Goal: Use online tool/utility: Utilize a website feature to perform a specific function

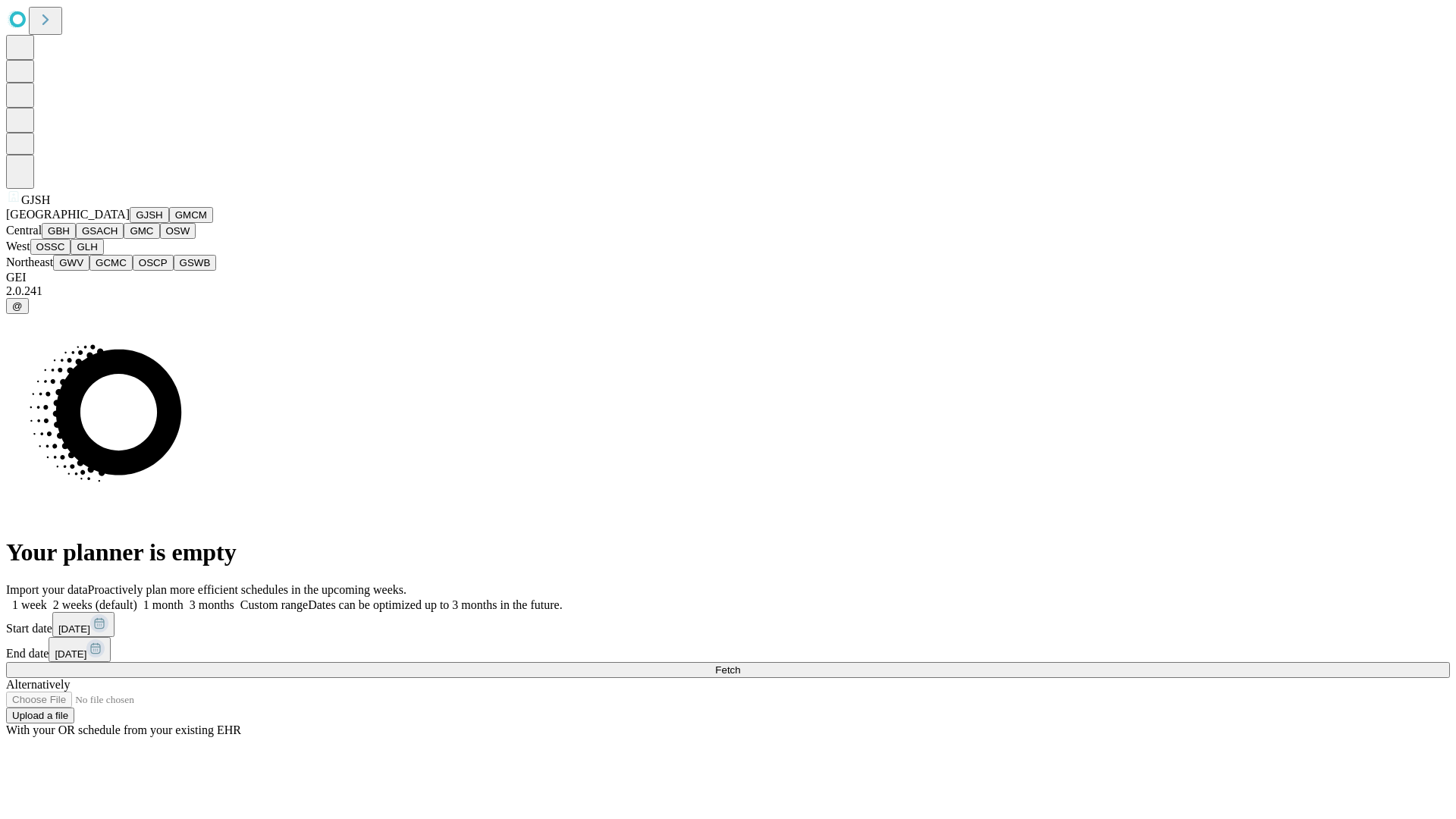
click at [130, 223] on button "GJSH" at bounding box center [150, 215] width 39 height 16
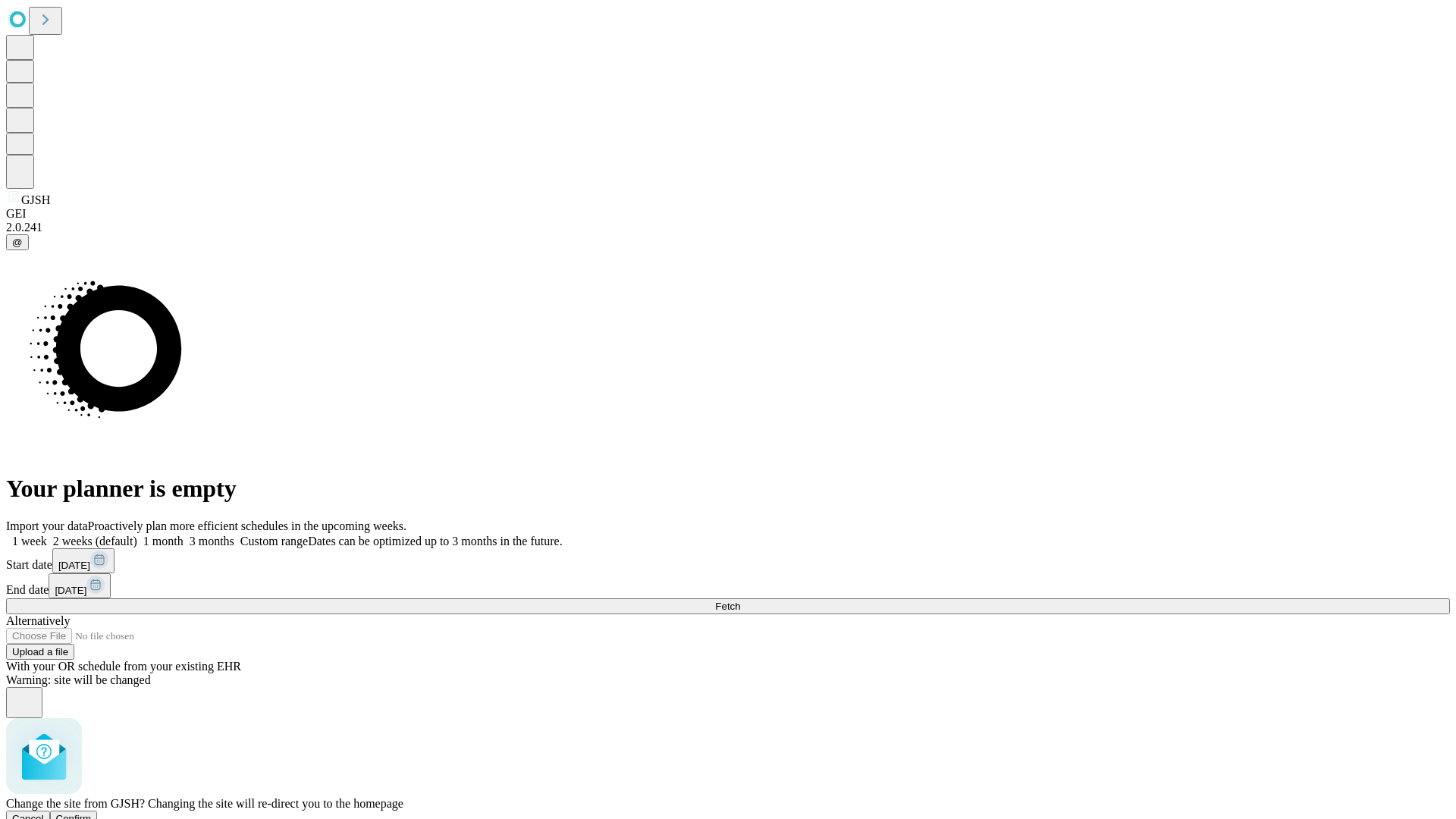
click at [91, 813] on span "Confirm" at bounding box center [74, 819] width 35 height 12
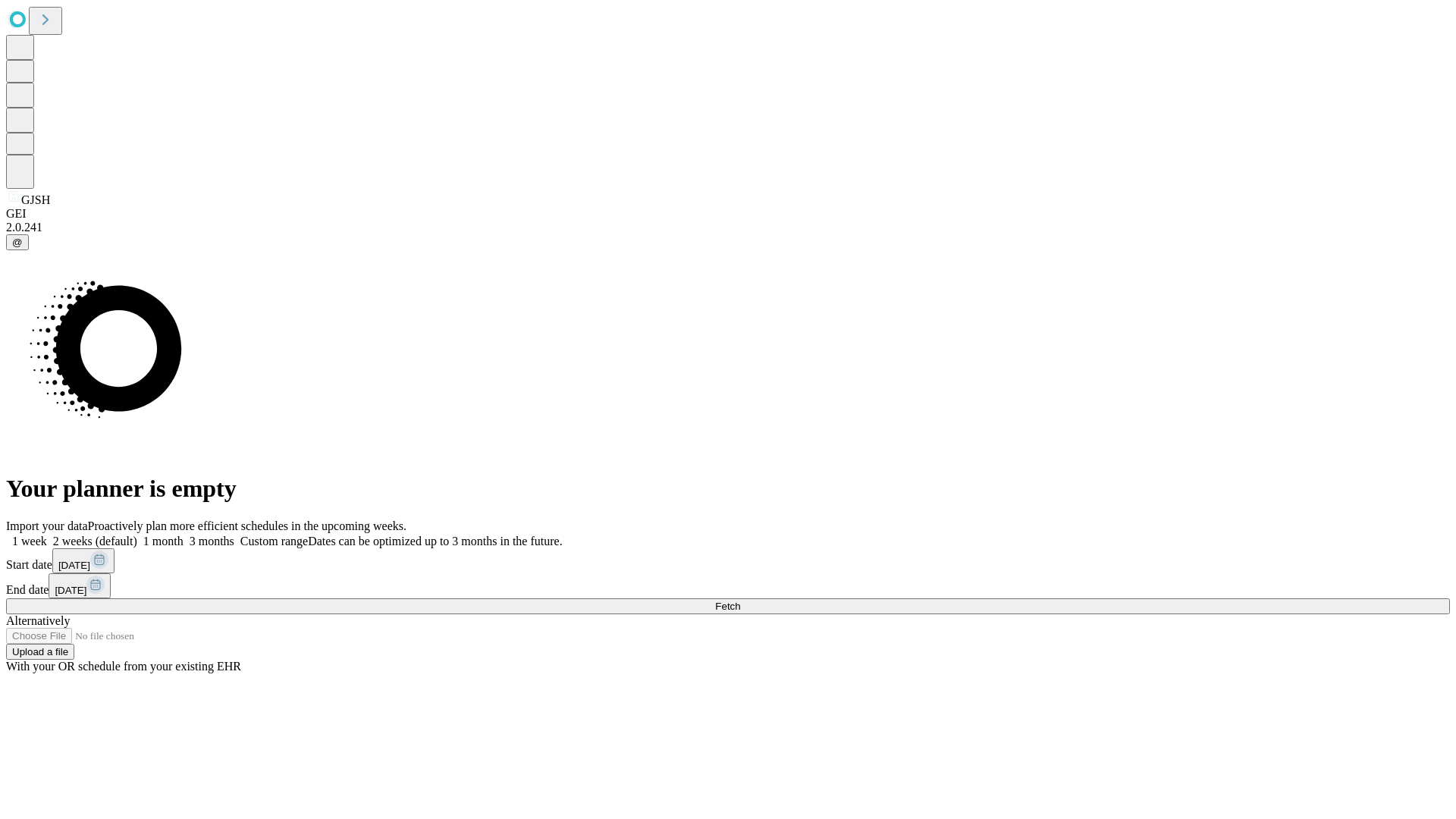
click at [184, 535] on label "1 month" at bounding box center [159, 540] width 46 height 13
click at [740, 600] on span "Fetch" at bounding box center [727, 606] width 25 height 12
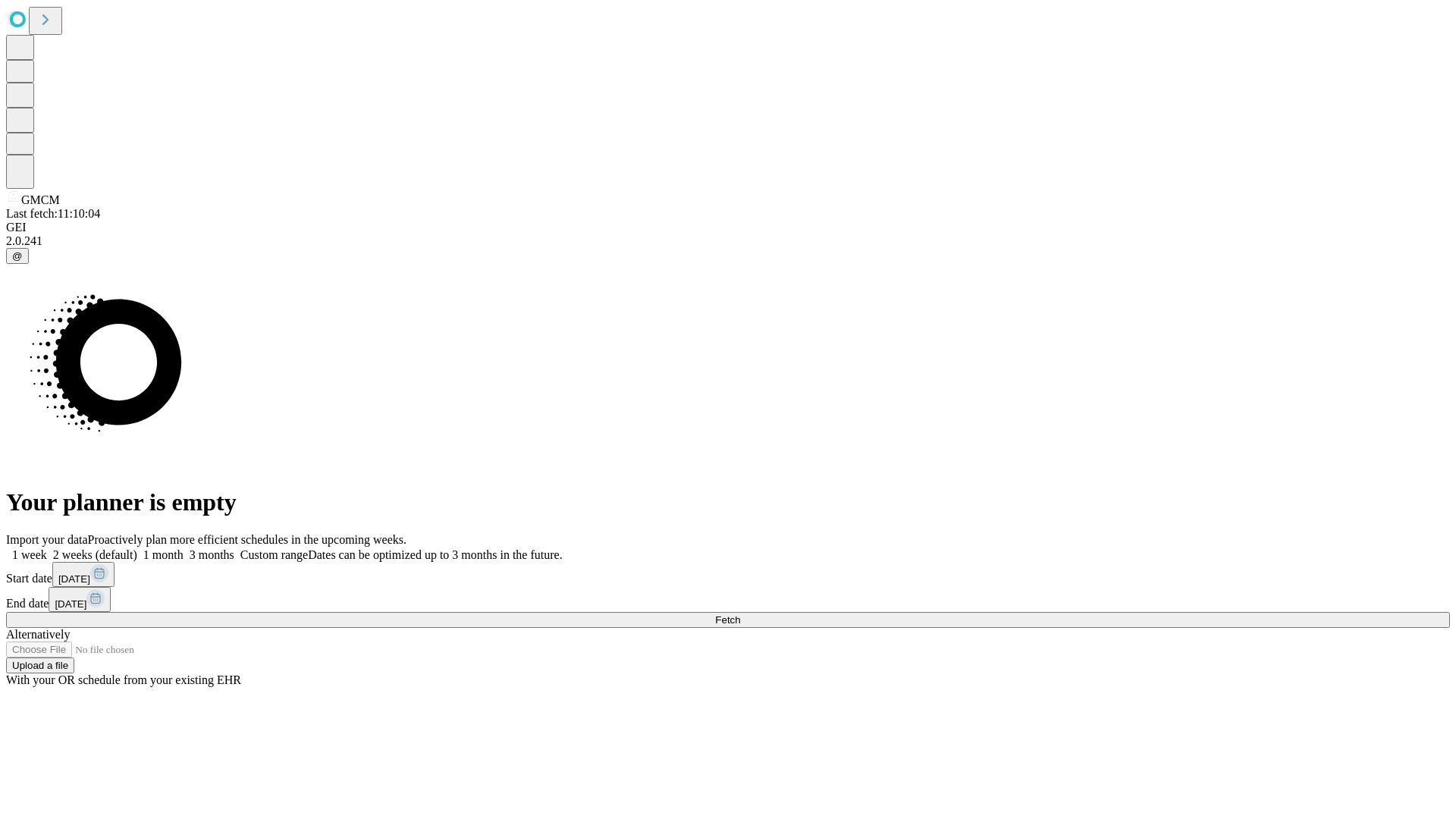
click at [740, 614] on span "Fetch" at bounding box center [727, 620] width 25 height 12
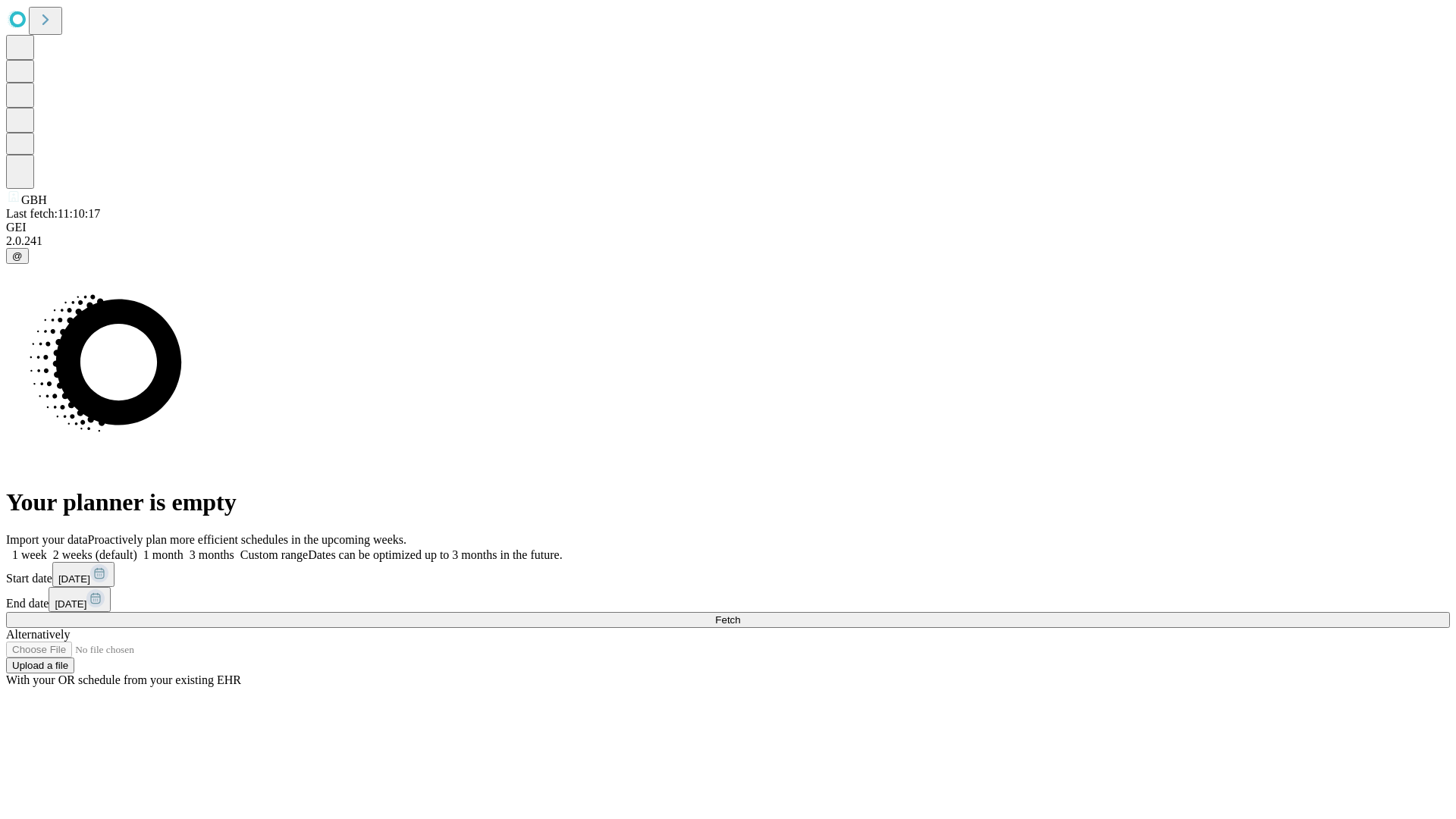
click at [184, 548] on label "1 month" at bounding box center [159, 554] width 46 height 13
click at [740, 614] on span "Fetch" at bounding box center [727, 620] width 25 height 12
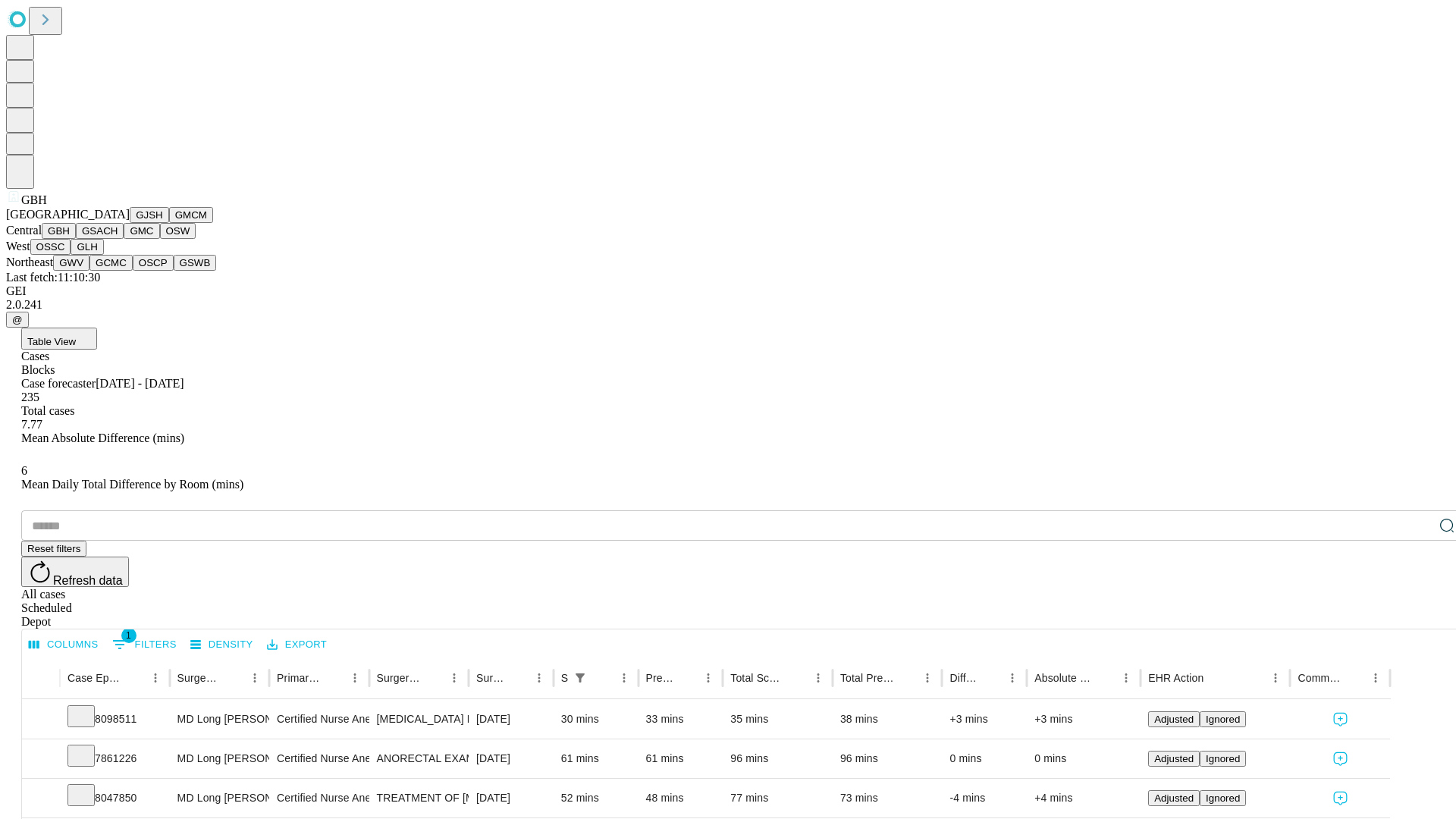
click at [117, 239] on button "GSACH" at bounding box center [99, 231] width 48 height 16
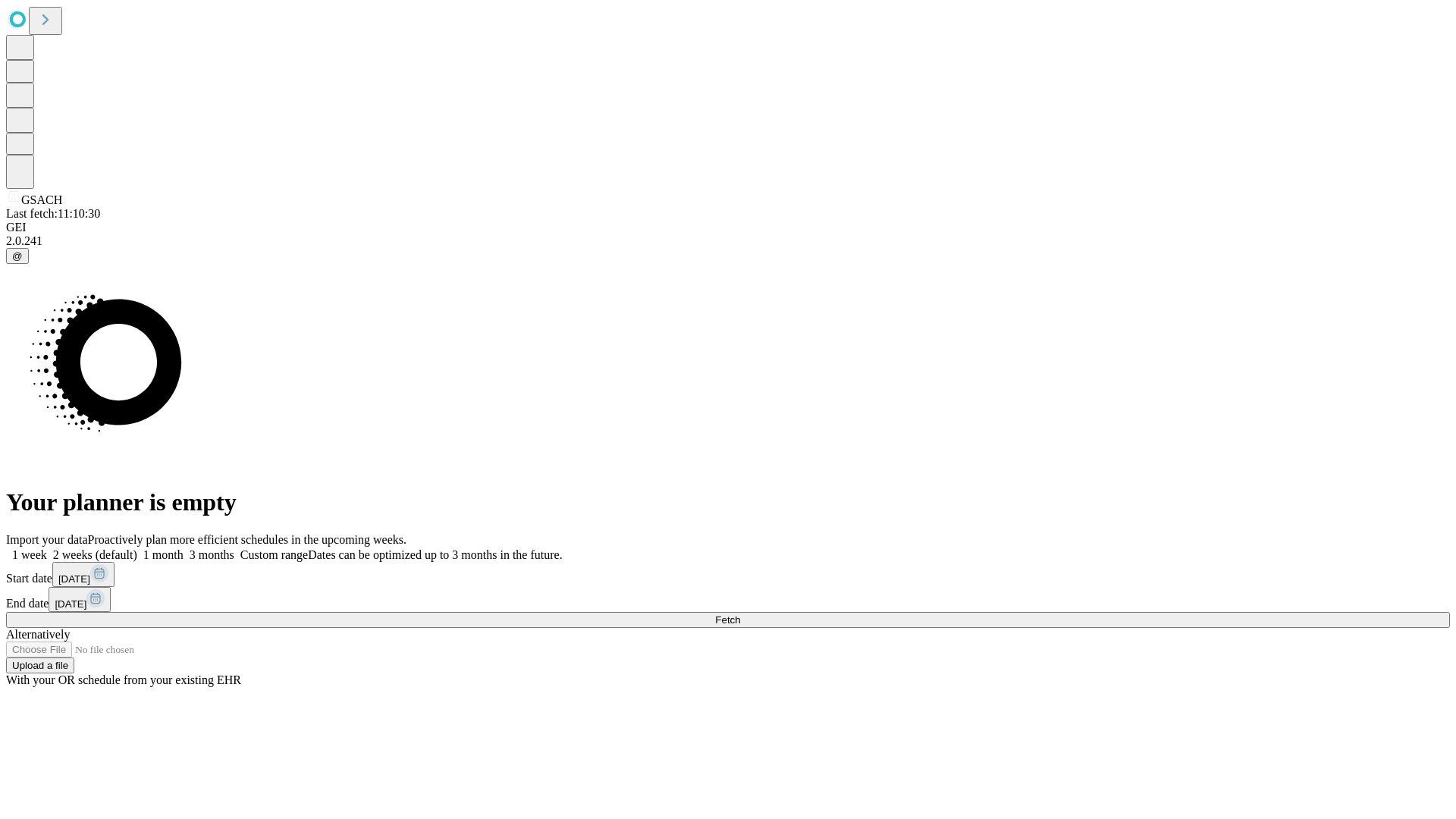
click at [184, 548] on label "1 month" at bounding box center [159, 554] width 46 height 13
click at [740, 614] on span "Fetch" at bounding box center [727, 620] width 25 height 12
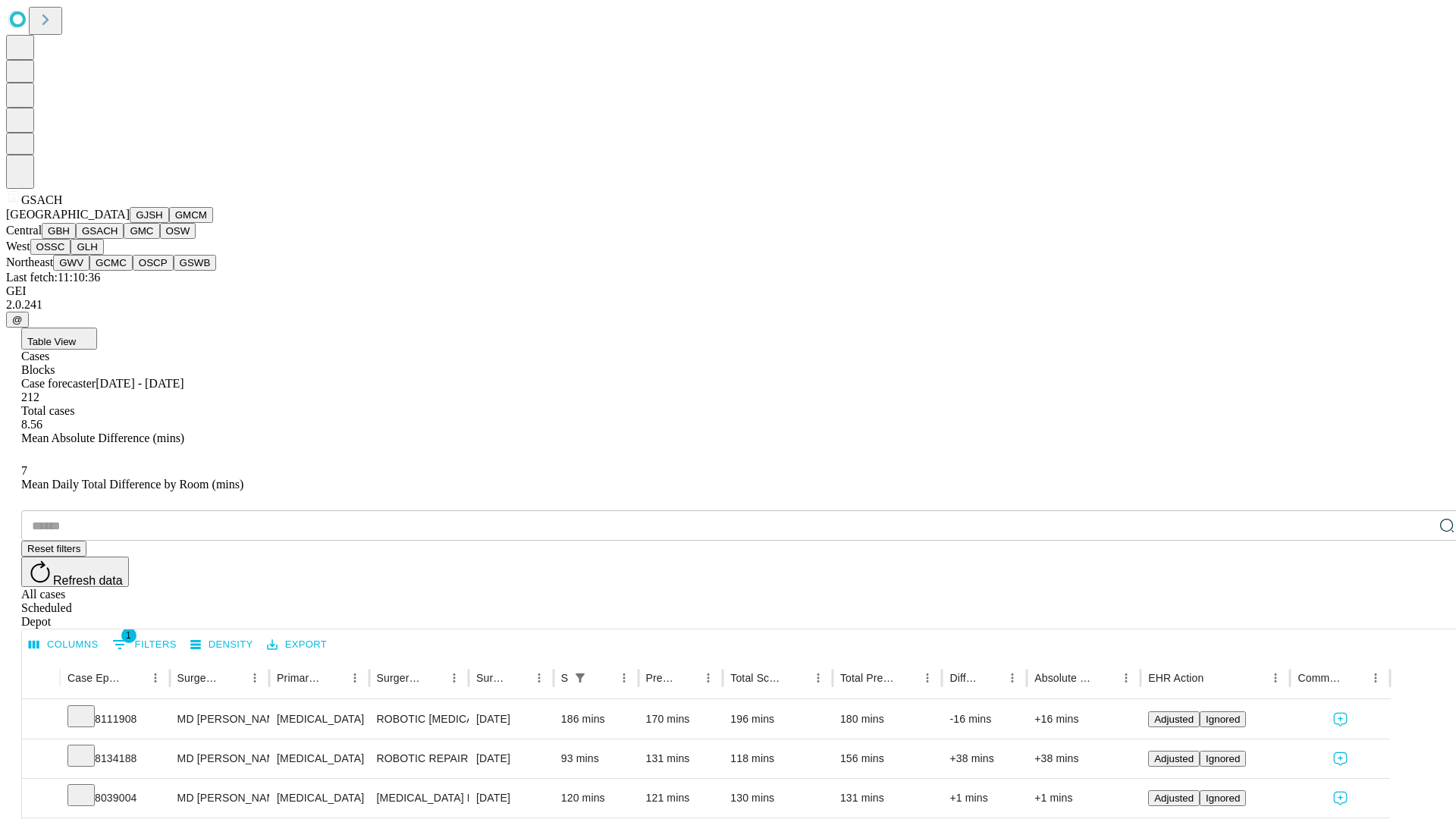
click at [124, 239] on button "GMC" at bounding box center [142, 231] width 35 height 16
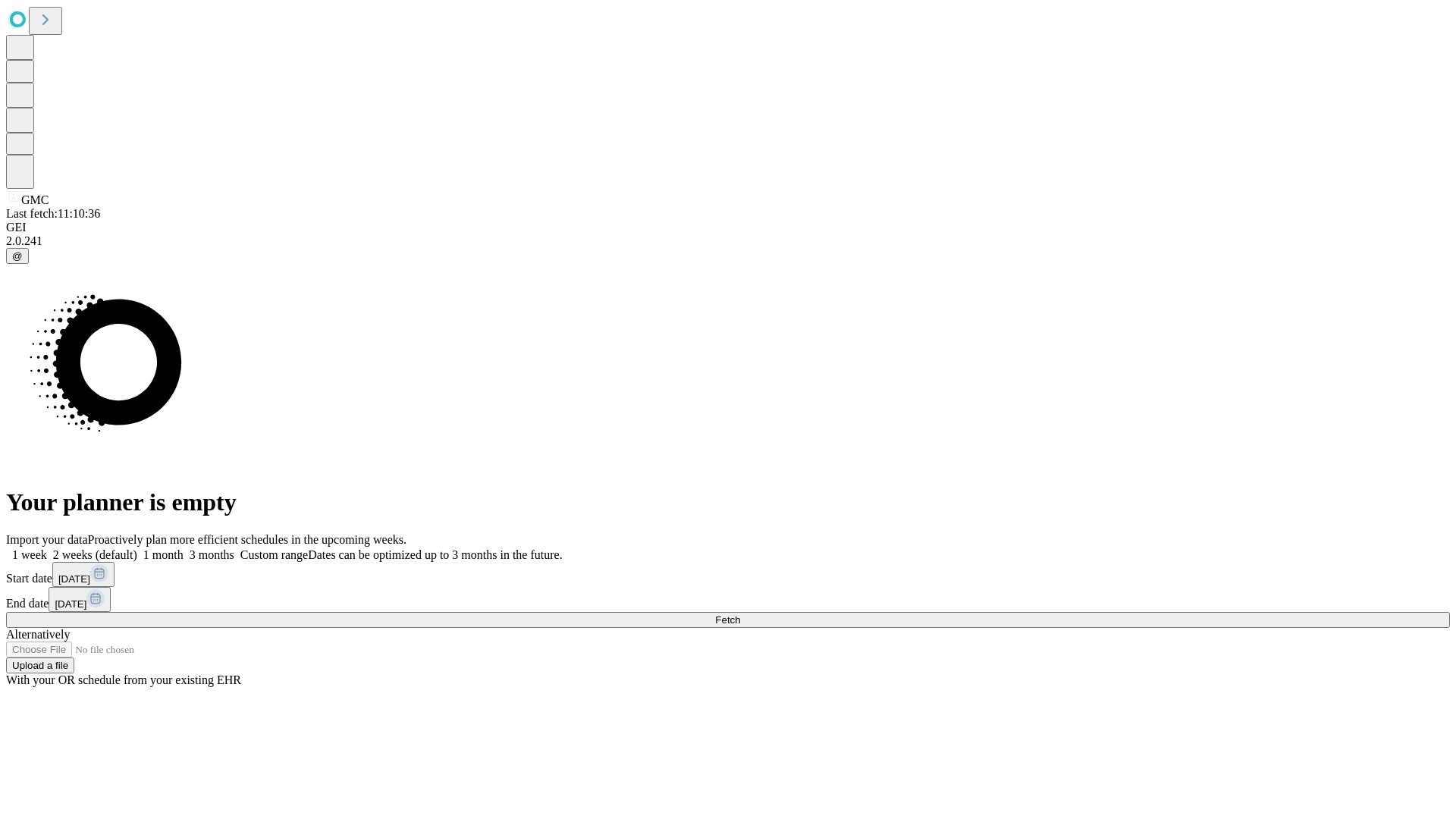
click at [184, 548] on label "1 month" at bounding box center [159, 554] width 46 height 13
click at [740, 614] on span "Fetch" at bounding box center [727, 620] width 25 height 12
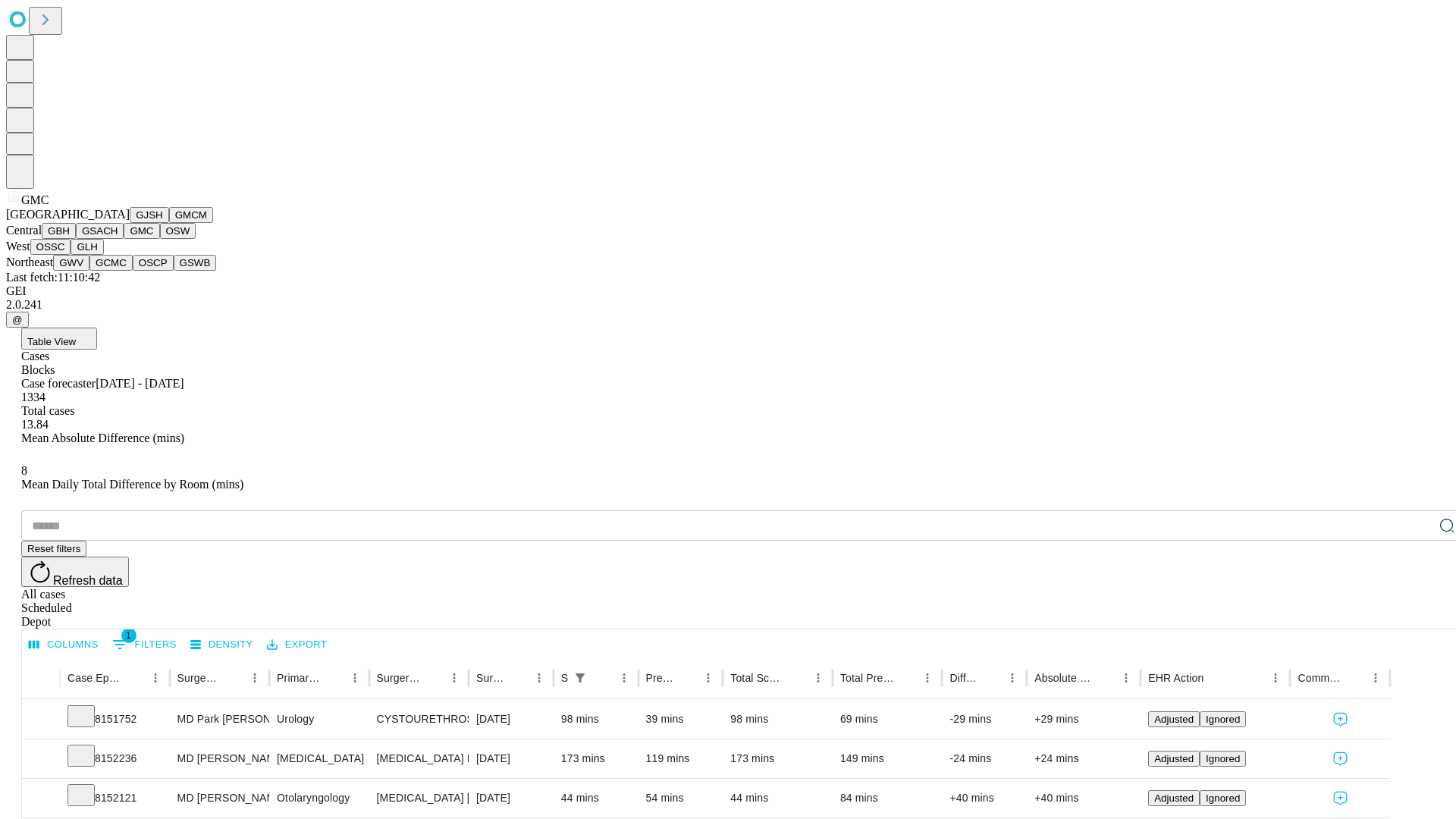
click at [160, 239] on button "OSW" at bounding box center [178, 231] width 36 height 16
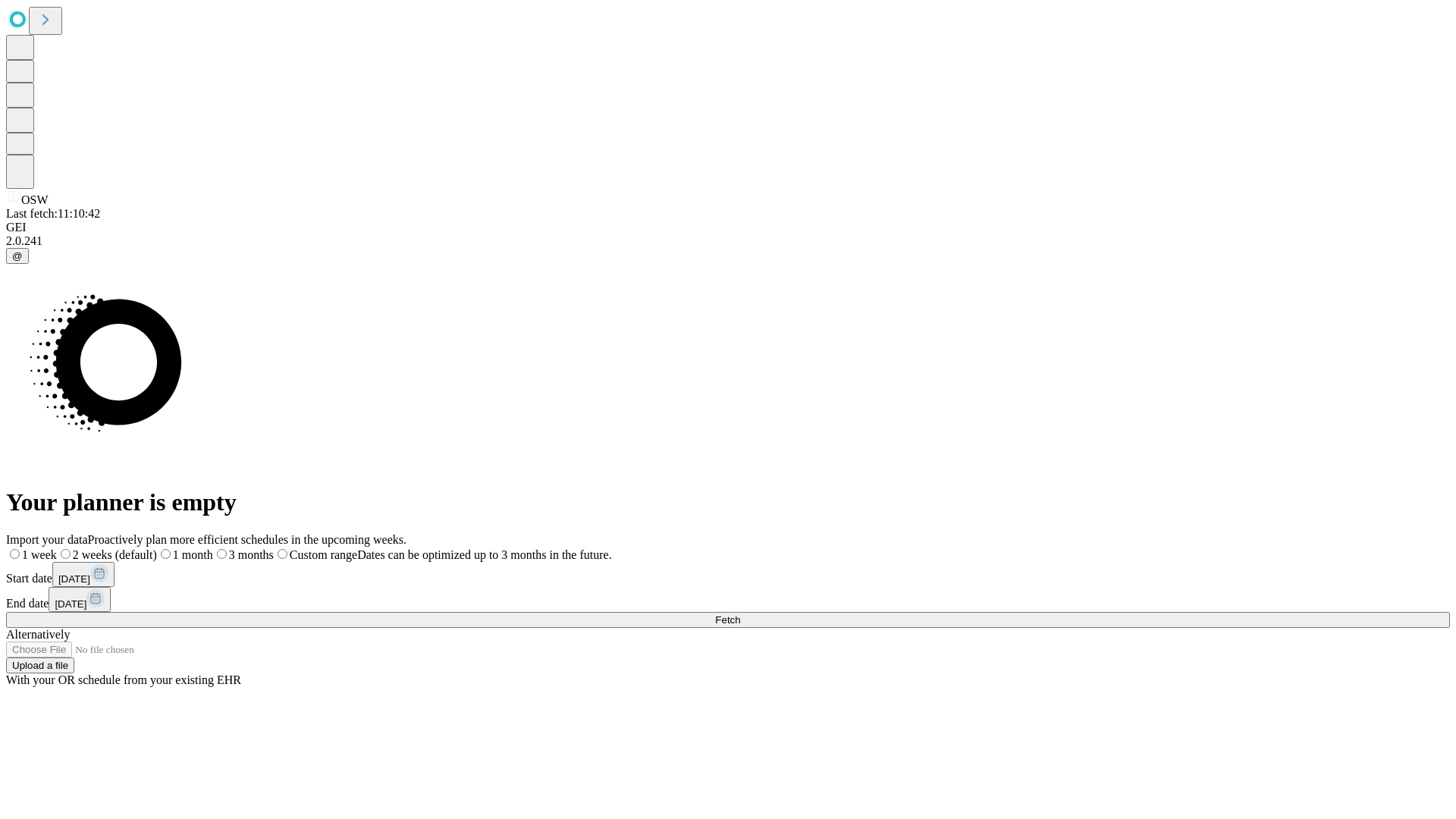
click at [213, 548] on label "1 month" at bounding box center [185, 554] width 56 height 13
click at [740, 614] on span "Fetch" at bounding box center [727, 620] width 25 height 12
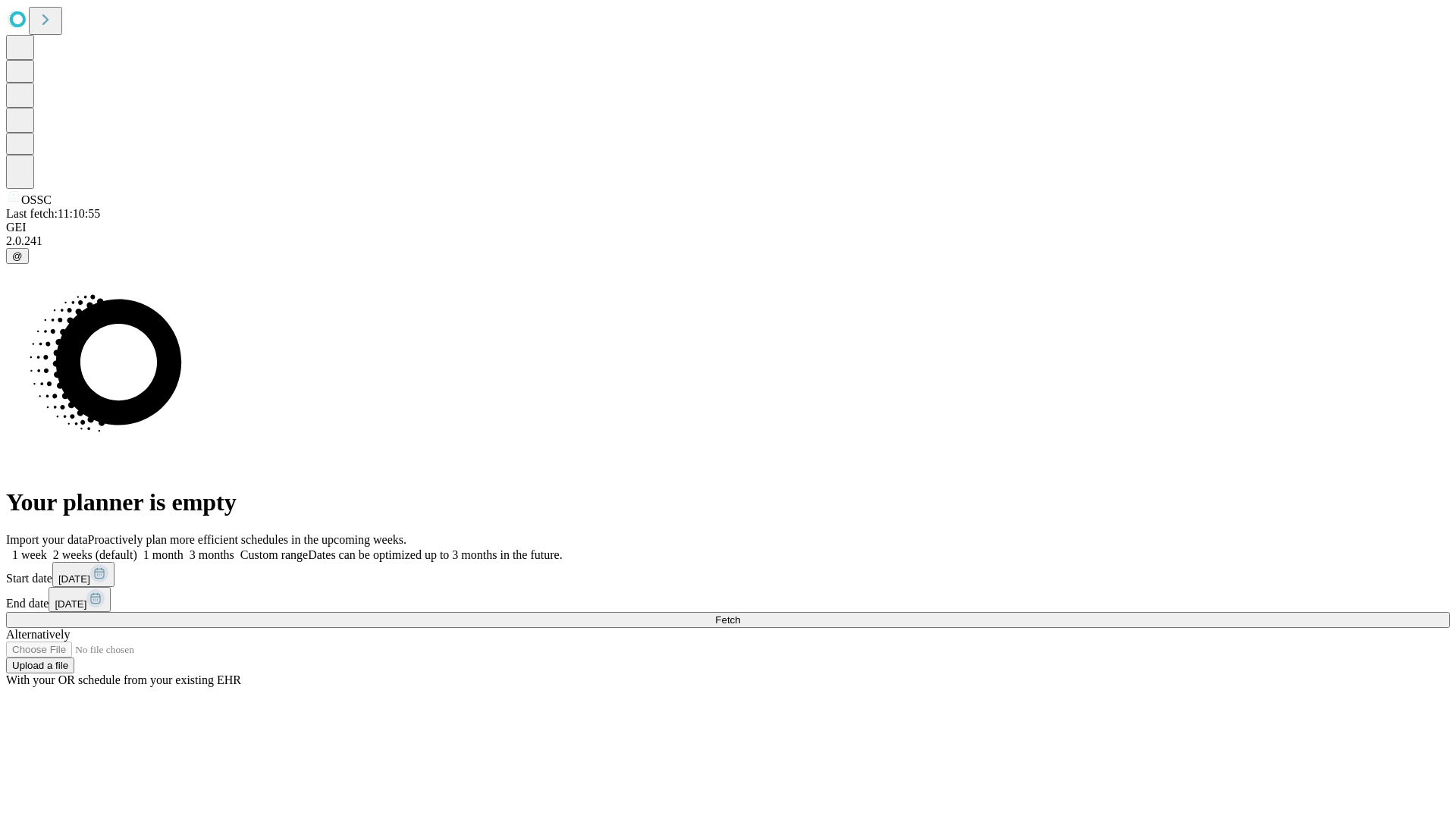
click at [184, 548] on label "1 month" at bounding box center [159, 554] width 46 height 13
click at [740, 614] on span "Fetch" at bounding box center [727, 620] width 25 height 12
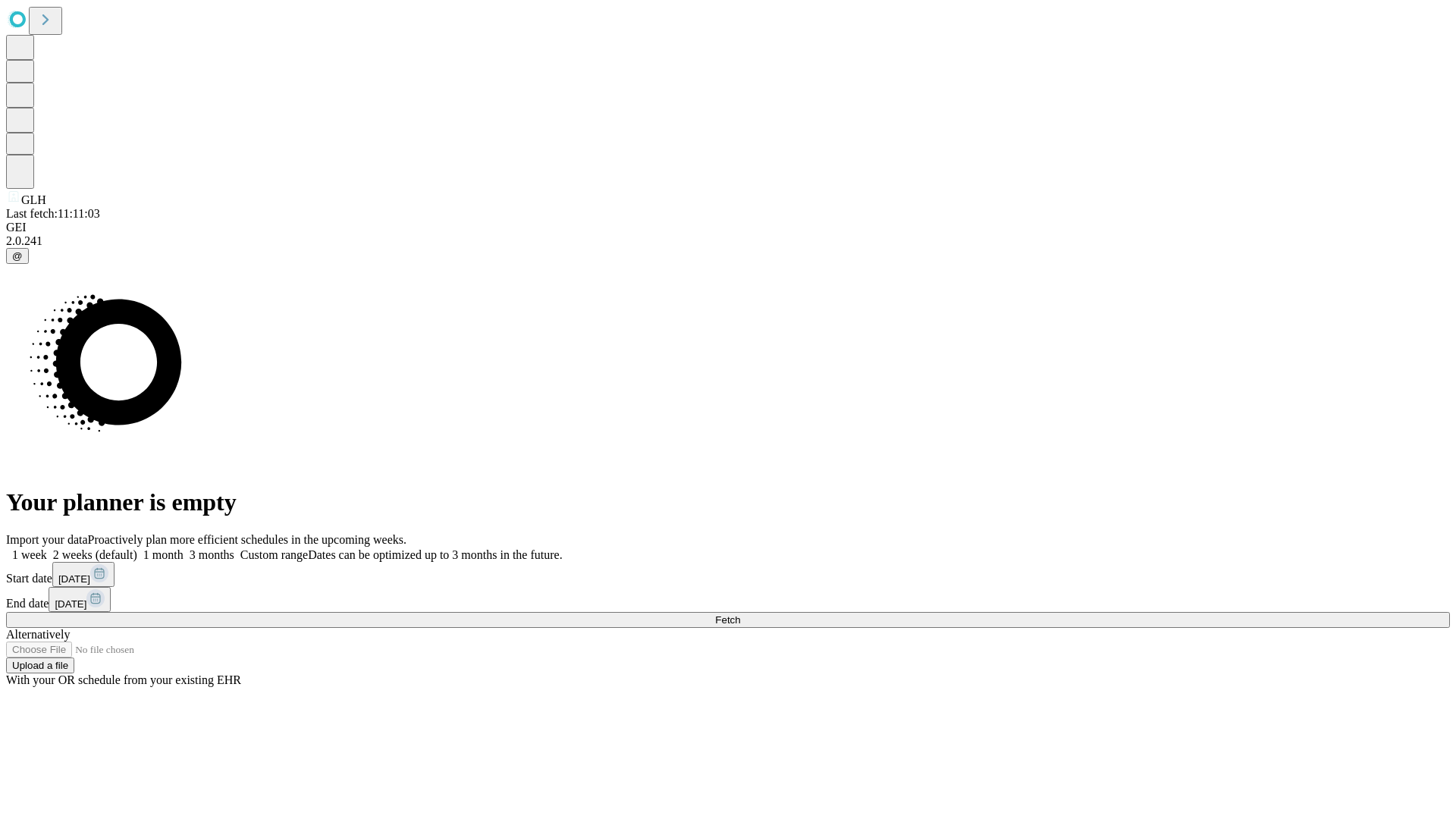
click at [184, 548] on label "1 month" at bounding box center [159, 554] width 46 height 13
click at [740, 614] on span "Fetch" at bounding box center [727, 620] width 25 height 12
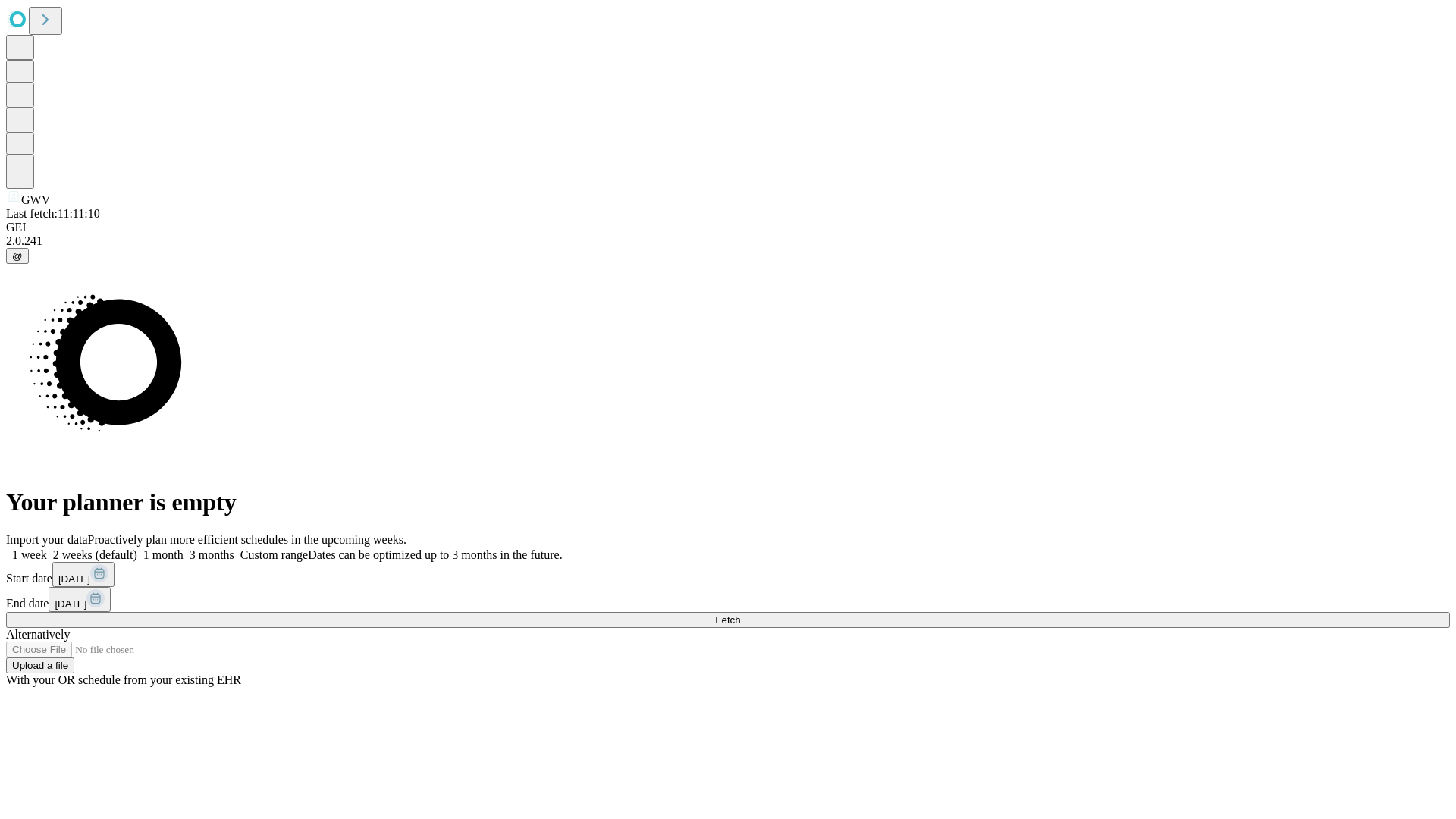
click at [184, 548] on label "1 month" at bounding box center [159, 554] width 46 height 13
click at [740, 614] on span "Fetch" at bounding box center [727, 620] width 25 height 12
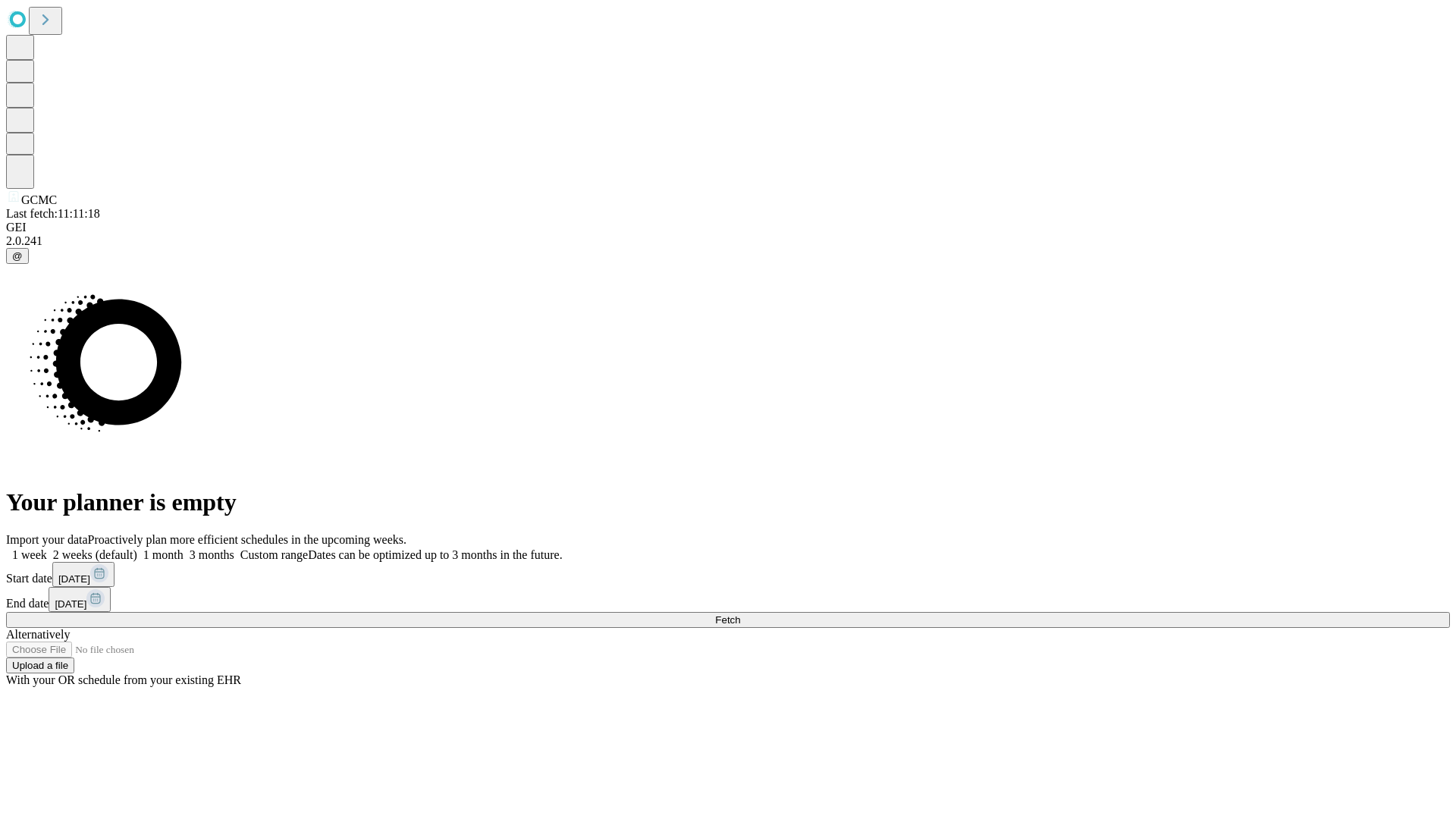
click at [184, 548] on label "1 month" at bounding box center [159, 554] width 46 height 13
click at [740, 614] on span "Fetch" at bounding box center [727, 620] width 25 height 12
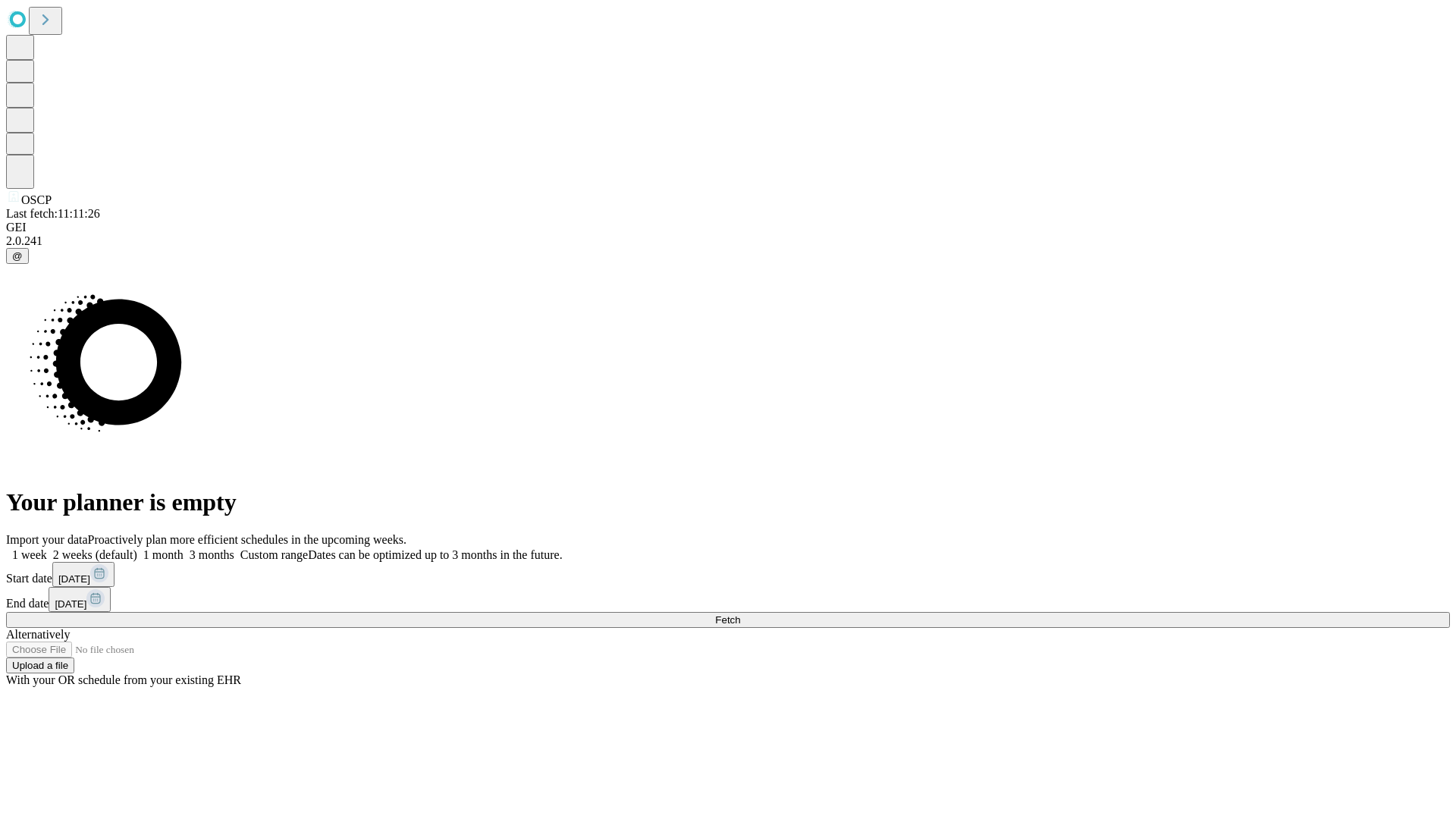
click at [184, 548] on label "1 month" at bounding box center [159, 554] width 46 height 13
click at [740, 614] on span "Fetch" at bounding box center [727, 620] width 25 height 12
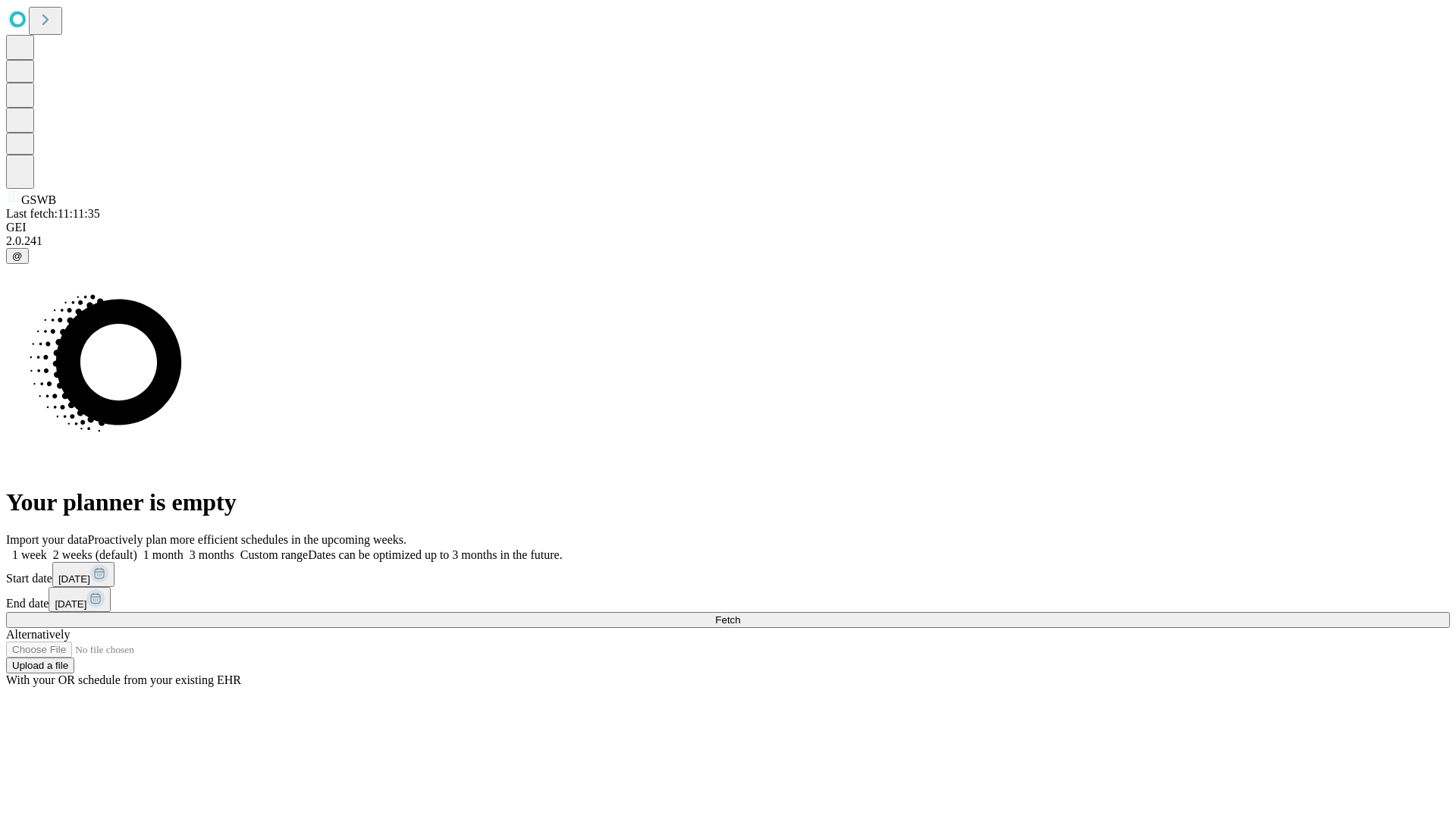
click at [184, 548] on label "1 month" at bounding box center [159, 554] width 46 height 13
click at [740, 614] on span "Fetch" at bounding box center [727, 620] width 25 height 12
